Goal: Information Seeking & Learning: Learn about a topic

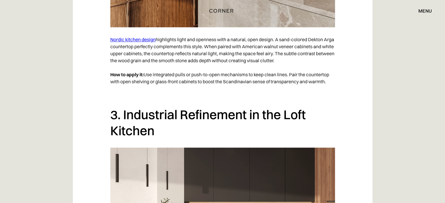
scroll to position [938, 0]
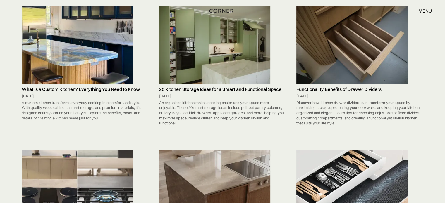
scroll to position [1704, 0]
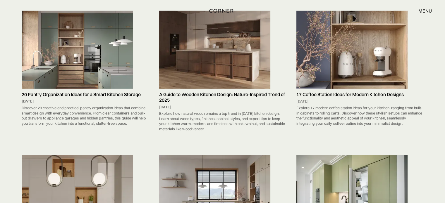
drag, startPoint x: 89, startPoint y: 20, endPoint x: 78, endPoint y: 47, distance: 29.2
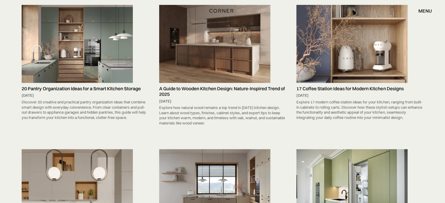
scroll to position [1801, 0]
